Goal: Information Seeking & Learning: Learn about a topic

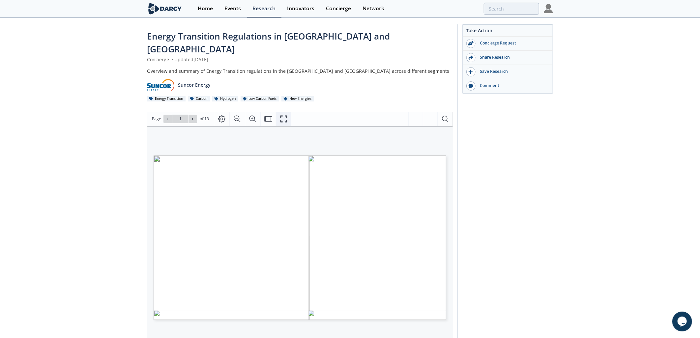
click at [285, 115] on icon "Fullscreen" at bounding box center [284, 119] width 8 height 8
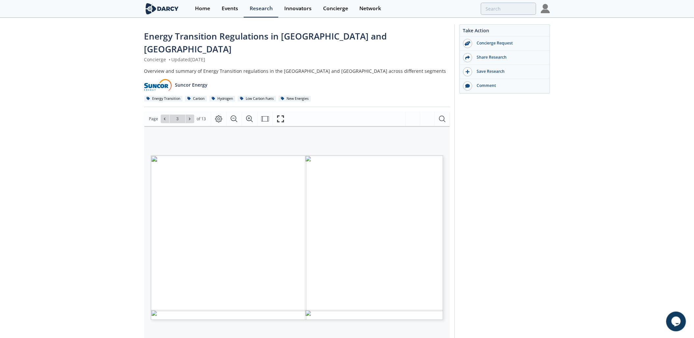
click at [90, 228] on div "Energy Transition Regulations in [GEOGRAPHIC_DATA] and [GEOGRAPHIC_DATA] Concie…" at bounding box center [347, 257] width 694 height 478
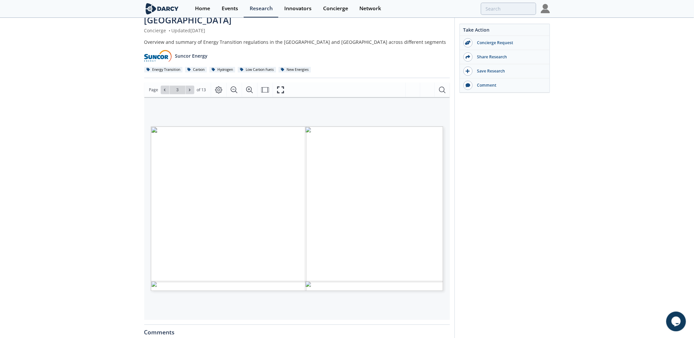
scroll to position [44, 0]
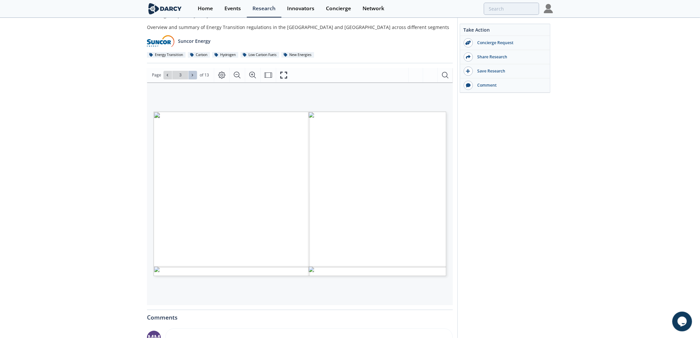
click at [193, 73] on icon at bounding box center [192, 75] width 4 height 4
type input "4"
click at [193, 73] on icon at bounding box center [192, 75] width 4 height 4
type input "5"
click at [193, 73] on icon at bounding box center [192, 75] width 4 height 4
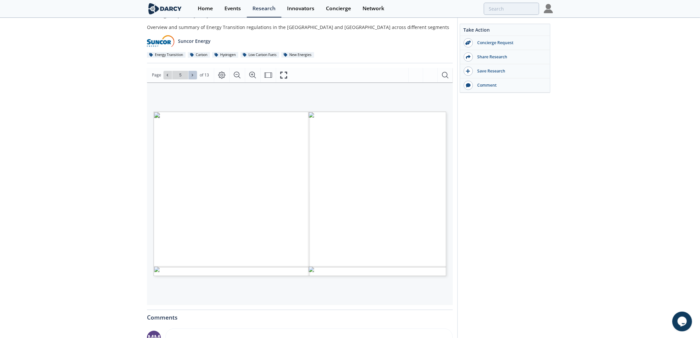
type input "6"
click at [166, 73] on icon at bounding box center [167, 75] width 4 height 4
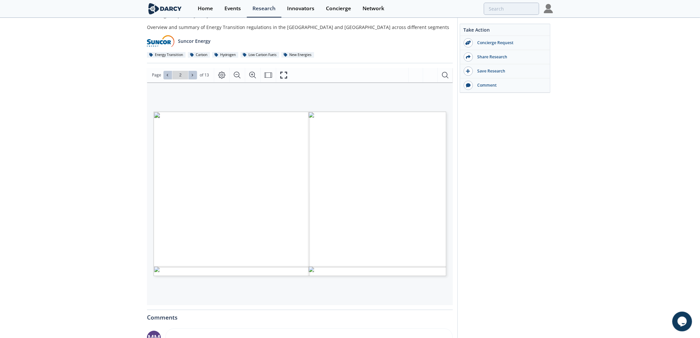
click at [194, 71] on button at bounding box center [192, 75] width 9 height 9
type input "3"
